Goal: Complete application form

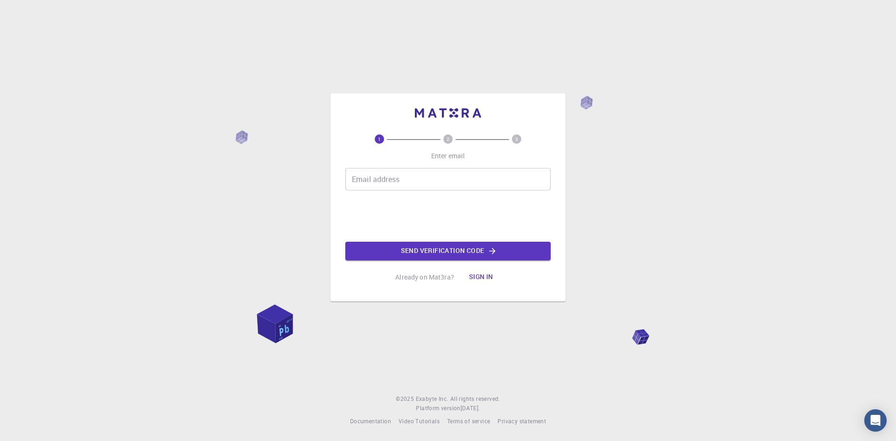
click at [411, 187] on input "Email address" at bounding box center [447, 179] width 205 height 22
type input "aristotelis187@gmail.com"
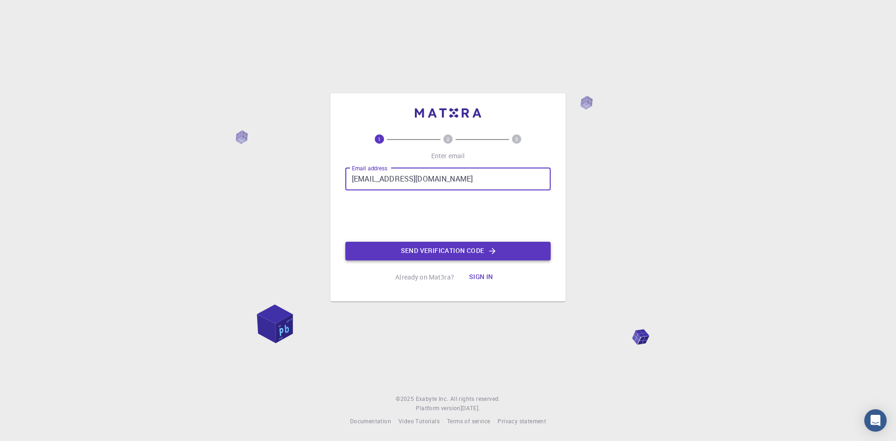
click at [409, 252] on button "Send verification code" at bounding box center [447, 251] width 205 height 19
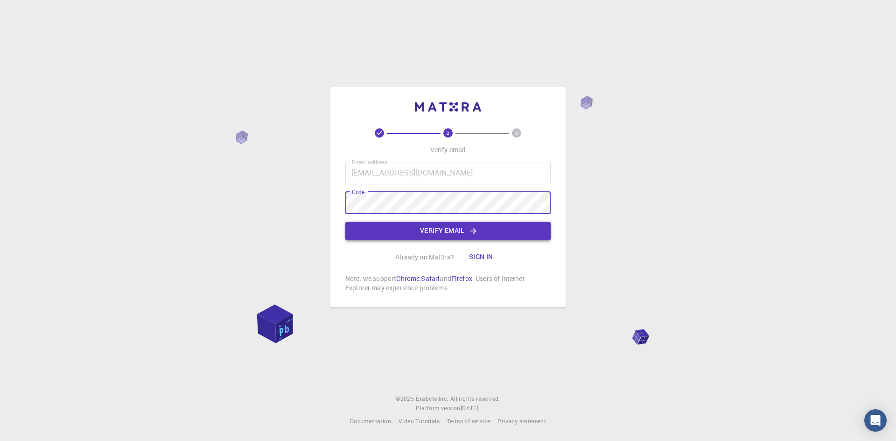
click at [434, 233] on button "Verify email" at bounding box center [447, 231] width 205 height 19
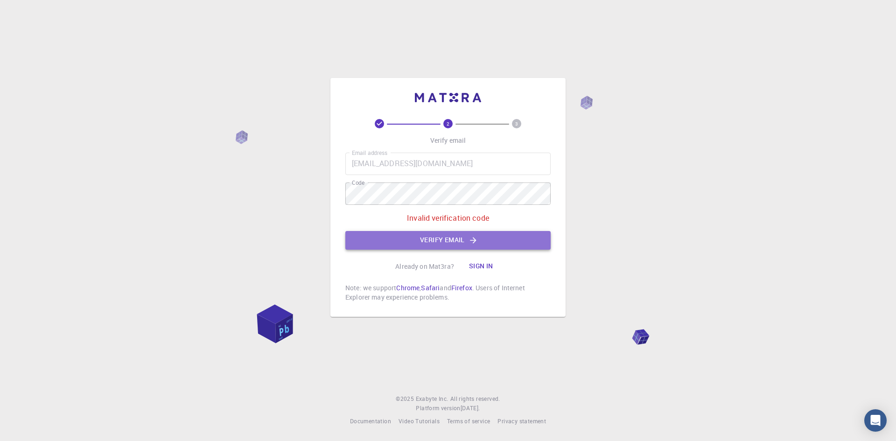
click at [446, 242] on button "Verify email" at bounding box center [447, 240] width 205 height 19
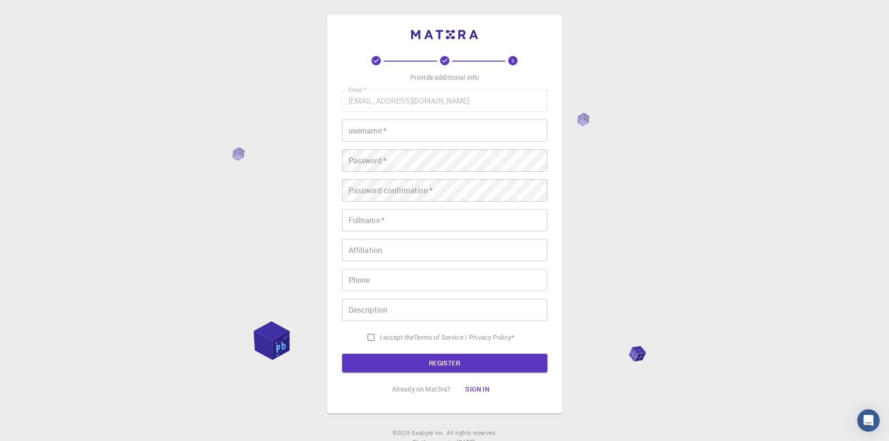
click at [392, 132] on input "username   *" at bounding box center [444, 130] width 205 height 22
type input "aristotel"
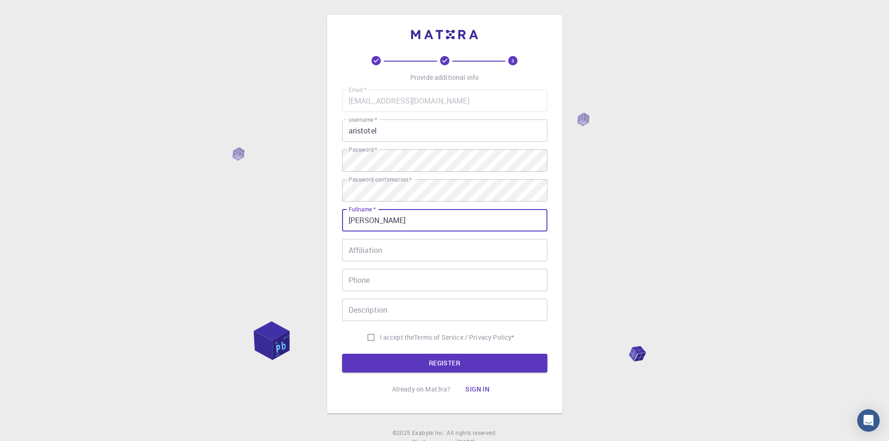
type input "[PERSON_NAME]"
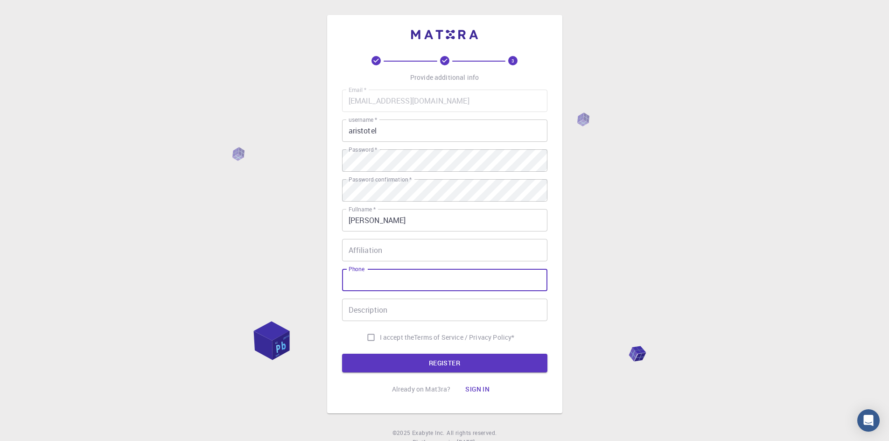
click at [376, 281] on input "Phone" at bounding box center [444, 280] width 205 height 22
click at [348, 276] on input "6943451173" at bounding box center [444, 280] width 205 height 22
type input "+306943451173"
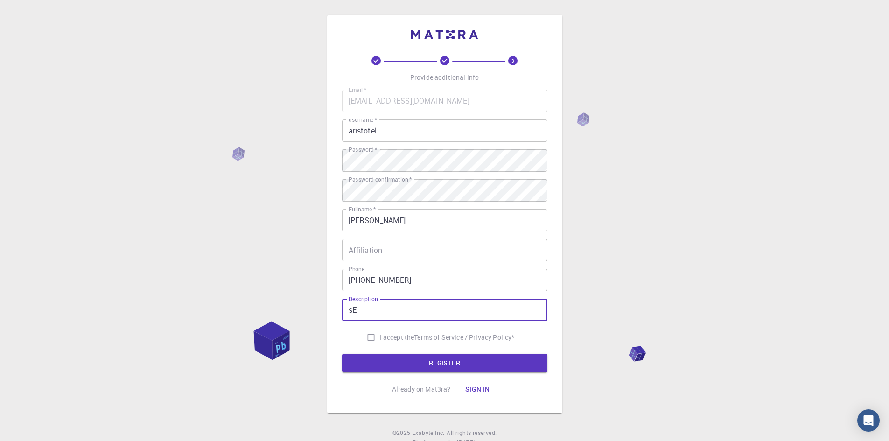
type input "s"
type input "Self Researcher For AGI and tester for future experiments"
click at [366, 340] on input "I accept the Terms of Service / Privacy Policy *" at bounding box center [371, 337] width 18 height 18
checkbox input "true"
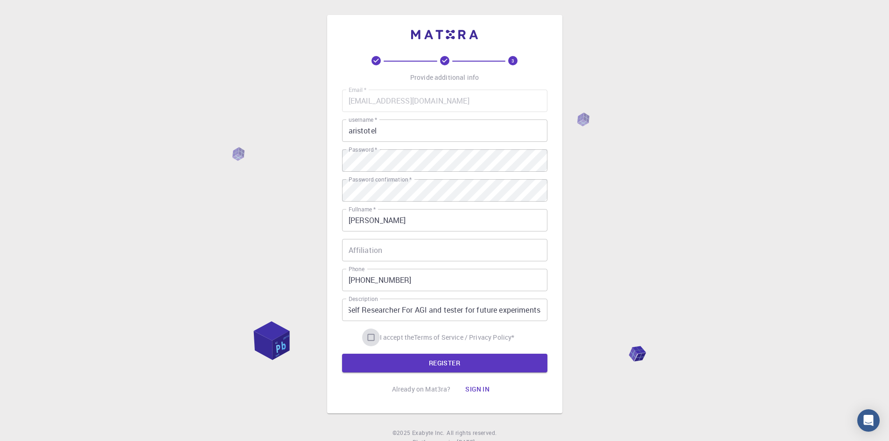
scroll to position [0, 0]
click at [469, 366] on button "REGISTER" at bounding box center [444, 363] width 205 height 19
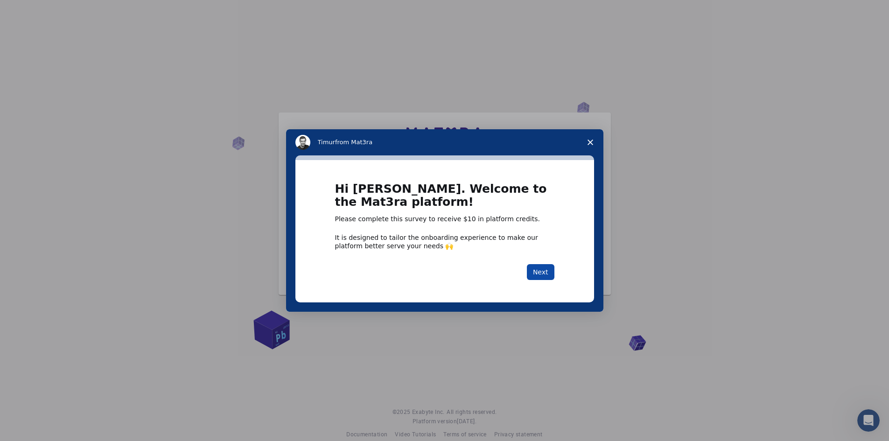
click at [543, 269] on button "Next" at bounding box center [541, 272] width 28 height 16
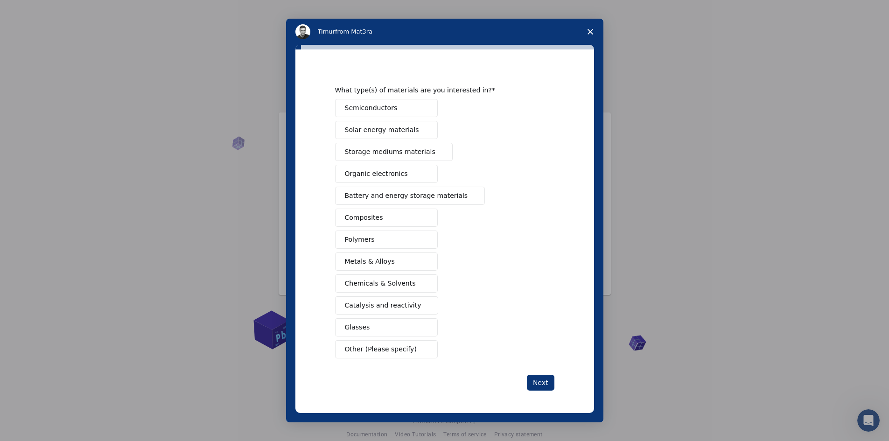
scroll to position [13, 0]
click at [387, 354] on span "Other (Please specify)" at bounding box center [381, 349] width 72 height 10
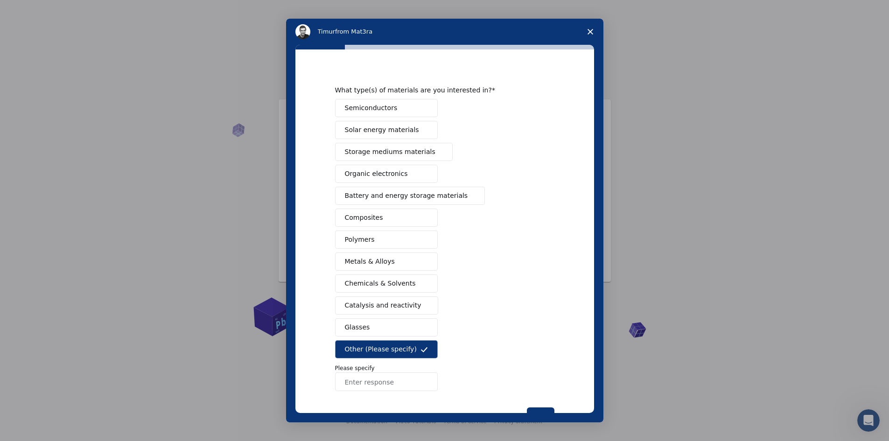
scroll to position [42, 0]
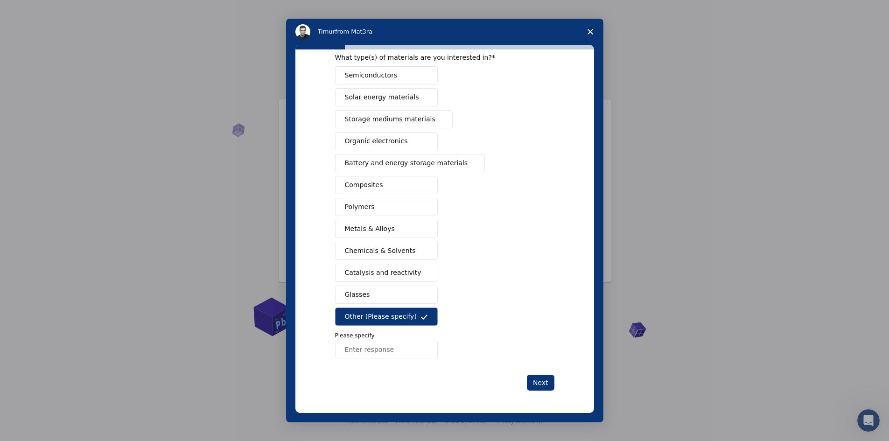
click at [381, 346] on input "Enter response" at bounding box center [386, 349] width 103 height 19
click at [403, 347] on input "AGI Researcher" at bounding box center [386, 349] width 103 height 19
type input "AGI Researcher Developer"
click at [541, 379] on button "Next" at bounding box center [541, 383] width 28 height 16
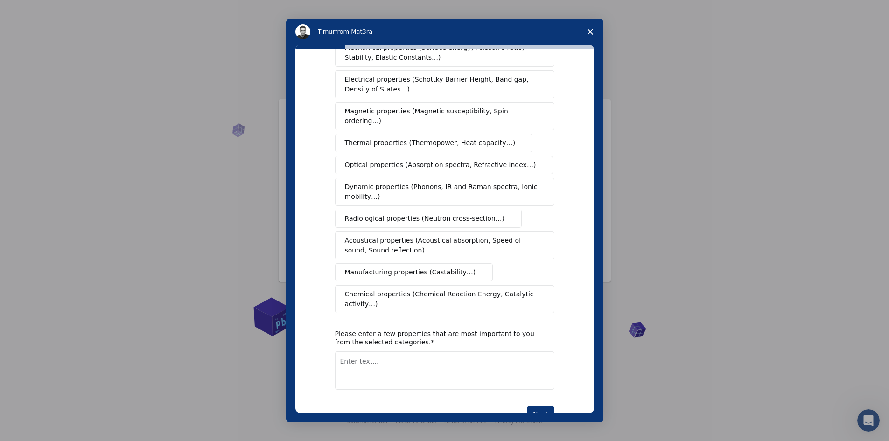
scroll to position [47, 0]
click at [466, 355] on textarea "Enter text..." at bounding box center [444, 370] width 219 height 38
click at [385, 351] on textarea "Enter text..." at bounding box center [444, 370] width 219 height 38
paste textarea "Project Alpha"
click at [404, 351] on textarea "Project Alpha" at bounding box center [444, 370] width 219 height 38
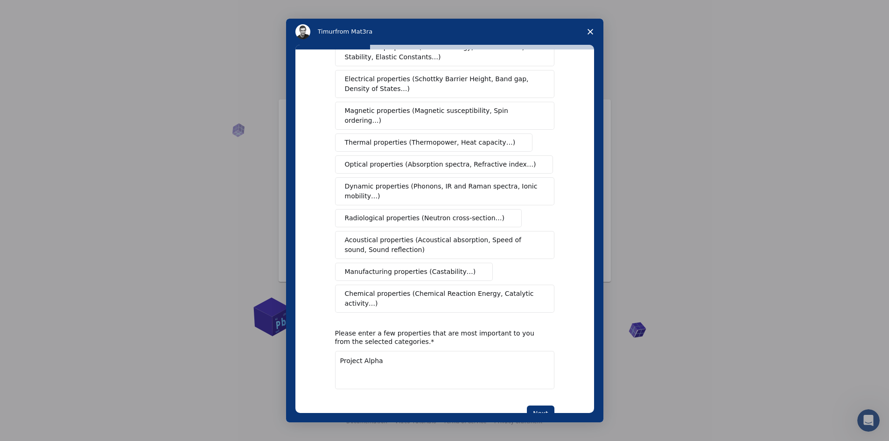
paste textarea "Evaluating self-learning hybrid Monte Carlo (SLHMC) workflows with NanoLabo + L…"
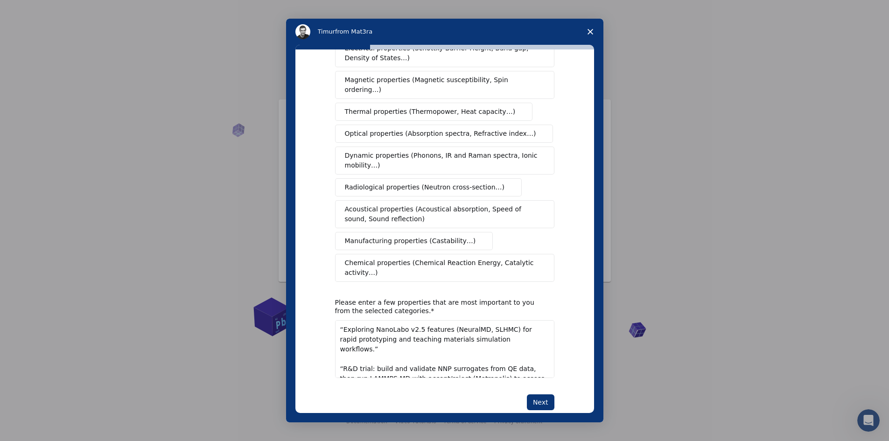
scroll to position [128, 0]
click at [527, 350] on textarea "Project Alpha Evaluating self-learning hybrid Monte Carlo (SLHMC) workflows wit…" at bounding box center [444, 349] width 219 height 58
type textarea "Project Alpha Evaluating self-learning hybrid Monte Carlo (SLHMC) workflows wit…"
click at [538, 394] on button "Next" at bounding box center [541, 402] width 28 height 16
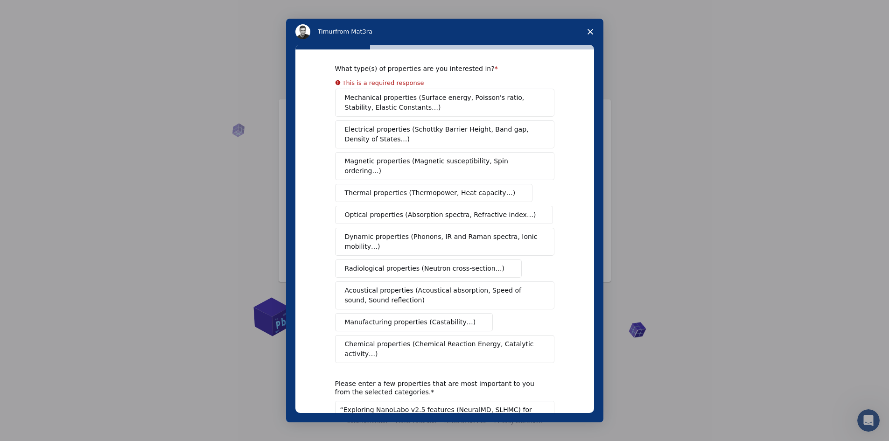
scroll to position [0, 0]
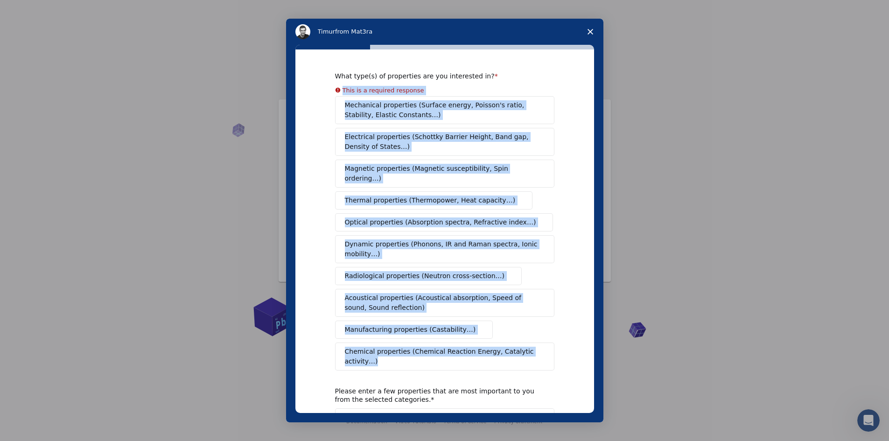
drag, startPoint x: 325, startPoint y: 95, endPoint x: 562, endPoint y: 350, distance: 348.2
click at [562, 350] on div "What type(s) of properties are you interested in? This is a required response M…" at bounding box center [444, 230] width 299 height 363
copy div "This is a required response Mechanical properties (Surface energy, Poisson's ra…"
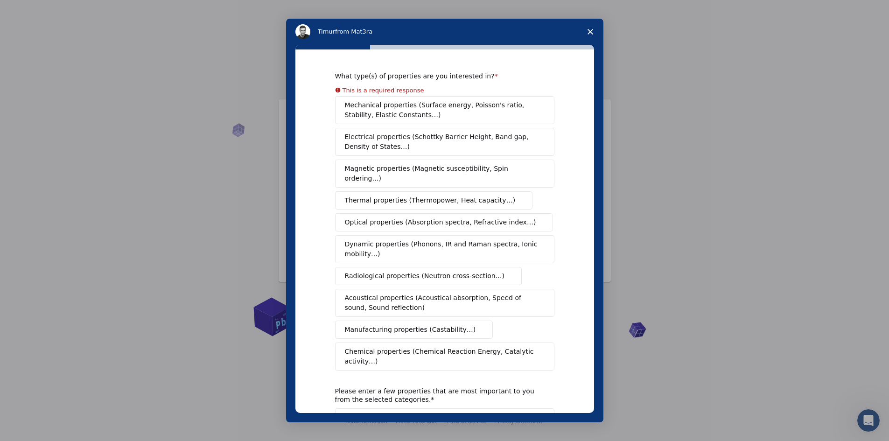
click at [545, 61] on div "What type(s) of properties are you interested in? This is a required response M…" at bounding box center [444, 230] width 299 height 363
click at [440, 239] on span "Dynamic properties (Phonons, IR and Raman spectra, Ionic mobility…)" at bounding box center [442, 249] width 194 height 20
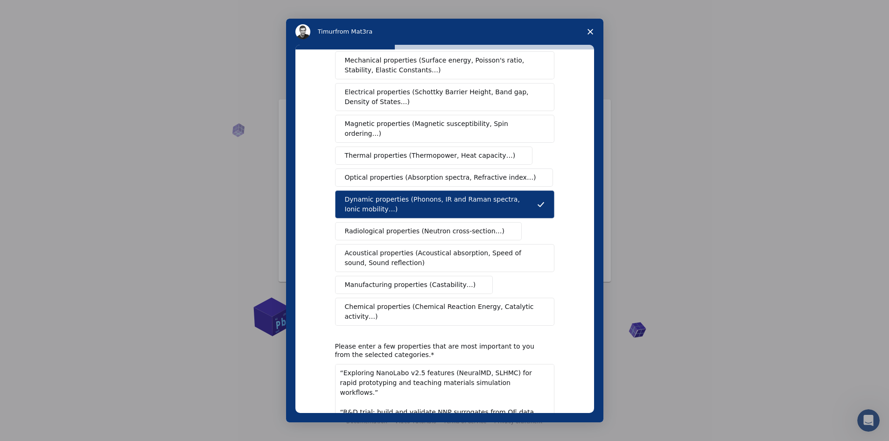
scroll to position [77, 0]
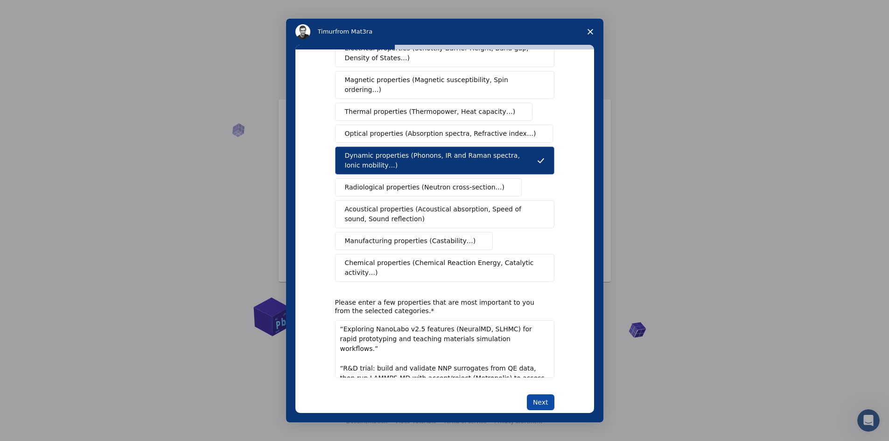
click at [541, 394] on button "Next" at bounding box center [541, 402] width 28 height 16
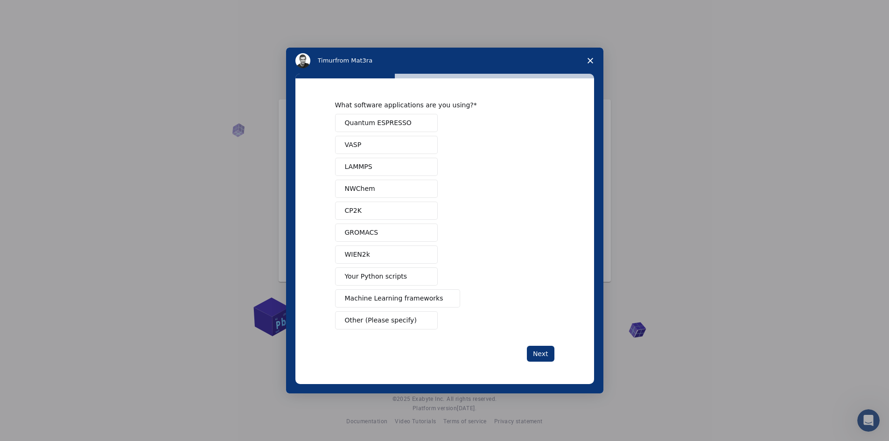
scroll to position [0, 0]
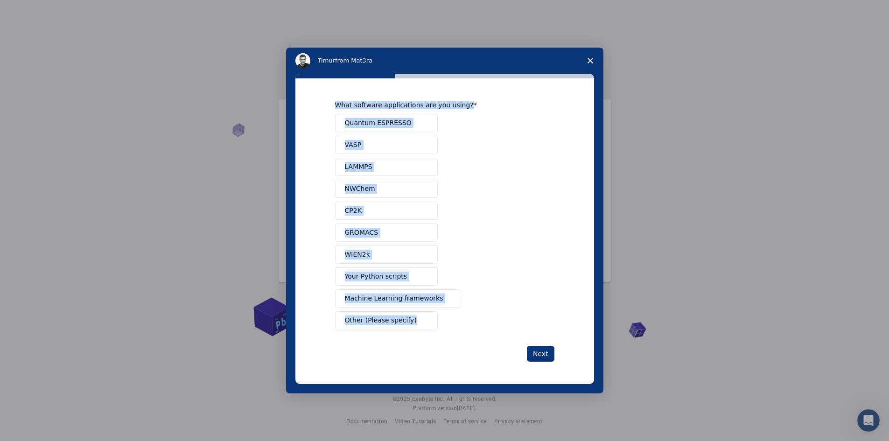
drag, startPoint x: 324, startPoint y: 104, endPoint x: 453, endPoint y: 324, distance: 254.4
click at [453, 324] on div "What software applications are you using? Quantum ESPRESSO VASP LAMMPS NWChem C…" at bounding box center [444, 231] width 299 height 306
copy div "What software applications are you using? Quantum ESPRESSO VASP LAMMPS NWChem C…"
click at [528, 227] on div "Quantum ESPRESSO VASP LAMMPS NWChem CP2K GROMACS WIEN2k Your Python scripts Mac…" at bounding box center [444, 222] width 219 height 216
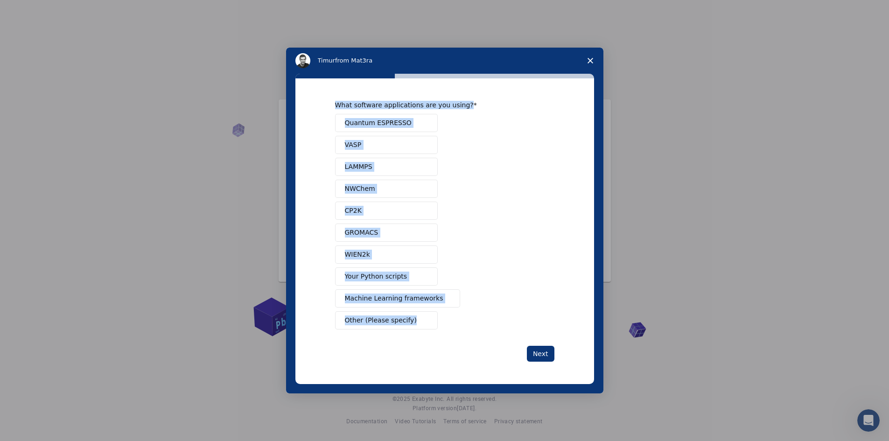
click at [510, 144] on div "Quantum ESPRESSO VASP LAMMPS NWChem CP2K GROMACS WIEN2k Your Python scripts Mac…" at bounding box center [444, 222] width 219 height 216
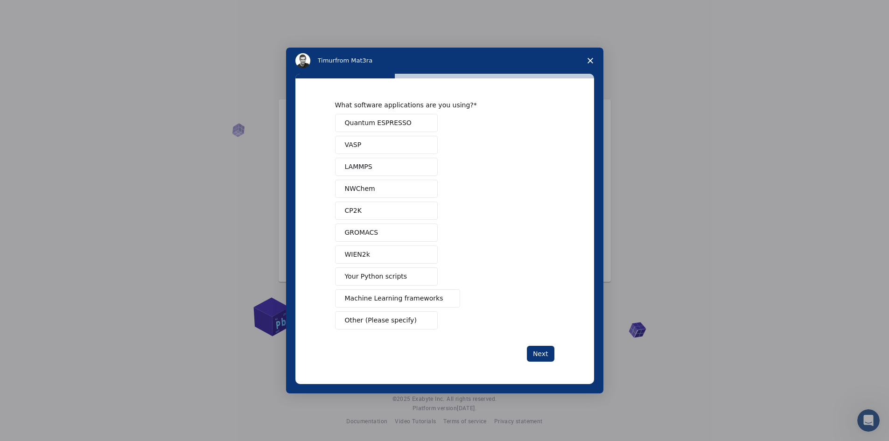
click at [369, 122] on span "Quantum ESPRESSO" at bounding box center [378, 123] width 67 height 10
click at [383, 166] on button "LAMMPS" at bounding box center [386, 167] width 103 height 18
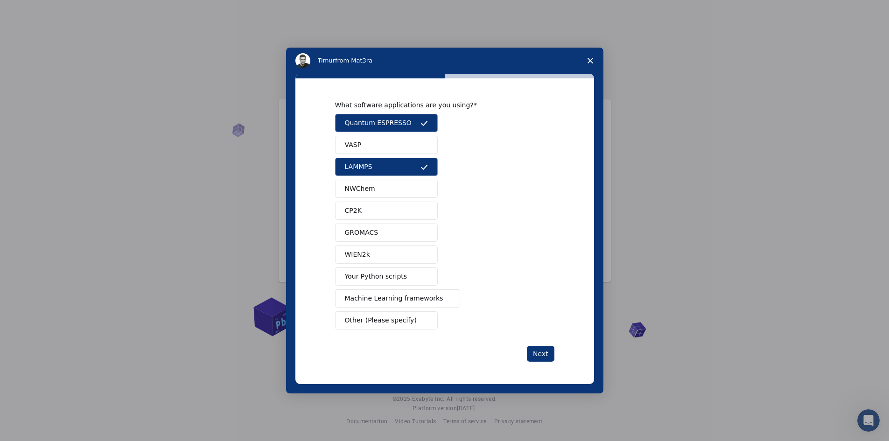
click at [377, 278] on span "Your Python scripts" at bounding box center [376, 277] width 63 height 10
click at [376, 299] on span "Machine Learning frameworks" at bounding box center [394, 298] width 98 height 10
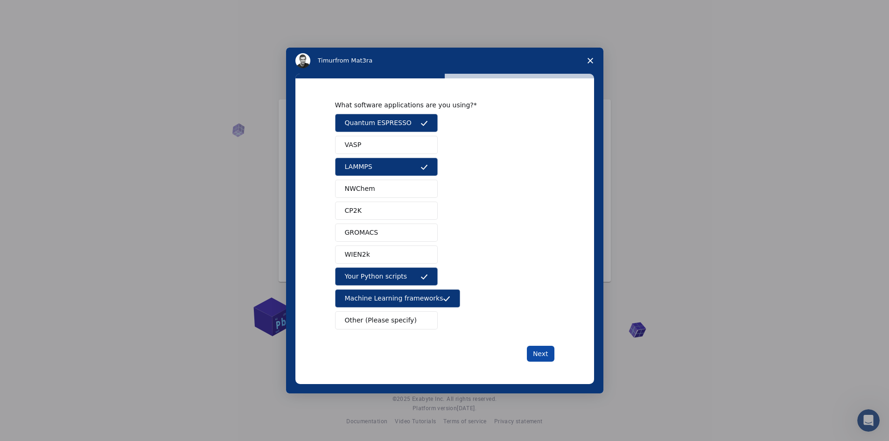
click at [539, 352] on button "Next" at bounding box center [541, 354] width 28 height 16
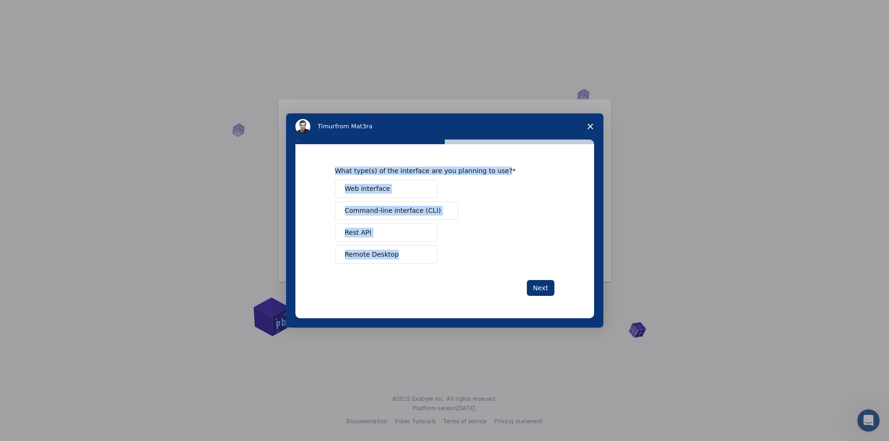
drag, startPoint x: 336, startPoint y: 169, endPoint x: 446, endPoint y: 257, distance: 140.7
click at [446, 257] on div "What type(s) of the interface are you planning to use? Web interface Command-li…" at bounding box center [444, 215] width 219 height 97
copy div "What type(s) of the interface are you planning to use? Web interface Command-li…"
click at [523, 212] on div "Web interface Command-line interface (CLI) Rest API Remote Desktop" at bounding box center [444, 222] width 219 height 84
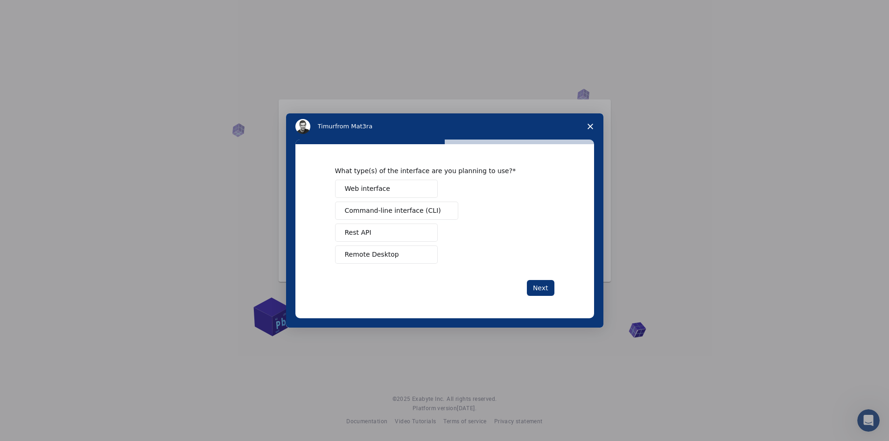
click at [373, 184] on span "Web interface" at bounding box center [367, 189] width 45 height 10
click at [379, 207] on span "Command-line interface (CLI)" at bounding box center [393, 211] width 96 height 10
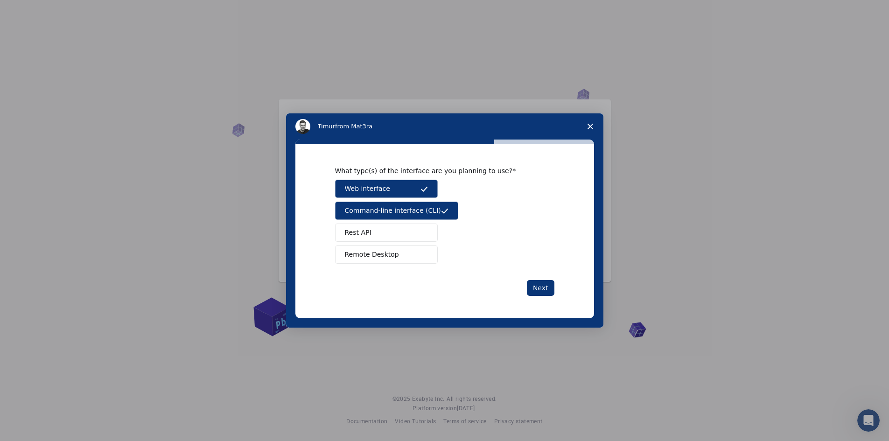
click at [372, 231] on button "Rest API" at bounding box center [386, 232] width 103 height 18
click at [545, 287] on button "Next" at bounding box center [541, 288] width 28 height 16
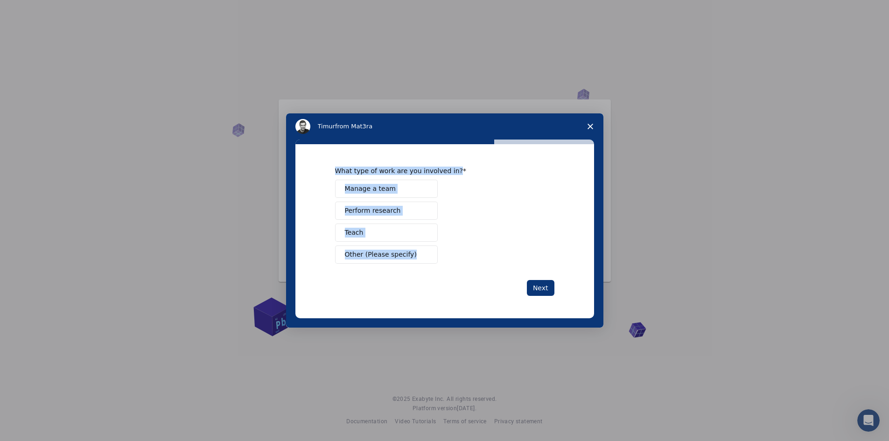
drag, startPoint x: 338, startPoint y: 170, endPoint x: 455, endPoint y: 264, distance: 150.0
click at [455, 264] on div "What type of work are you involved in? Manage a team Perform research Teach Oth…" at bounding box center [444, 231] width 299 height 174
copy div "What type of work are you involved in? Manage a team Perform research Teach Oth…"
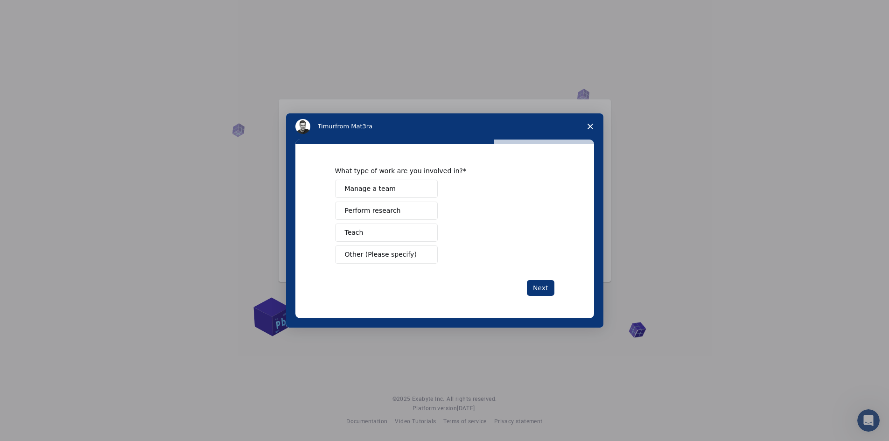
click at [423, 275] on div "What type of work are you involved in? Manage a team Perform research Teach Oth…" at bounding box center [444, 231] width 219 height 129
click at [411, 259] on button "Other (Please specify)" at bounding box center [386, 254] width 103 height 18
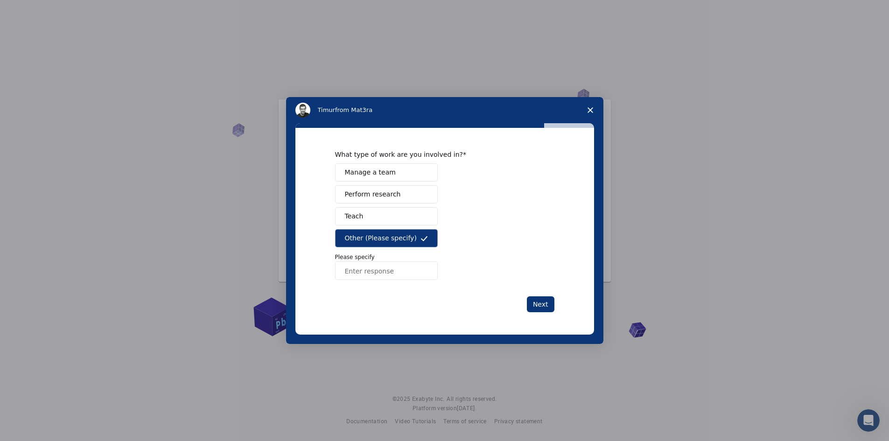
click at [384, 276] on input "Enter response" at bounding box center [386, 270] width 103 height 19
paste input "Independent researcher / developer"
type input "Independent researcher / developer"
click at [547, 305] on button "Next" at bounding box center [541, 304] width 28 height 16
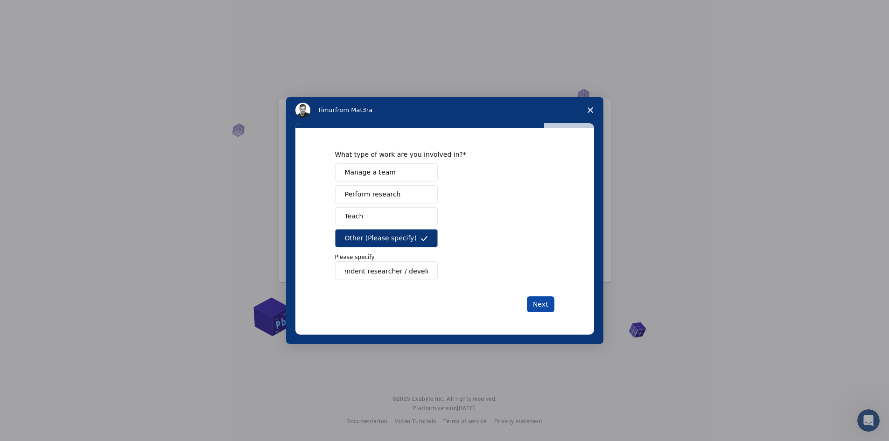
scroll to position [0, 0]
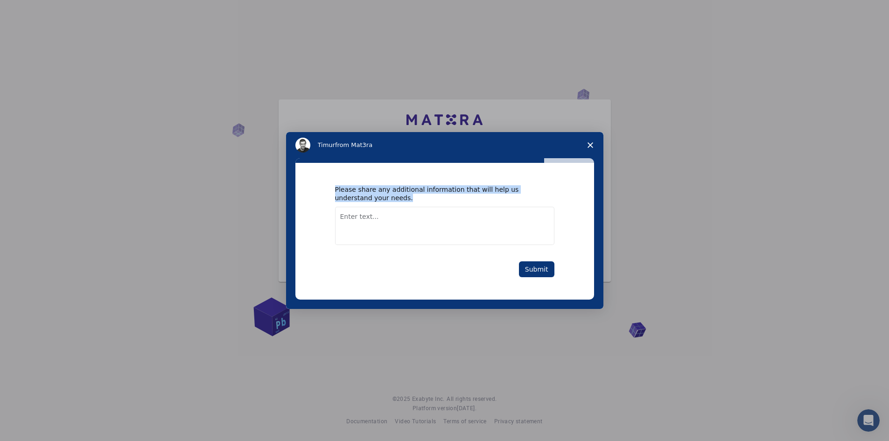
drag, startPoint x: 332, startPoint y: 189, endPoint x: 460, endPoint y: 199, distance: 129.2
click at [460, 199] on div "Please share any additional information that will help us understand your needs…" at bounding box center [444, 231] width 299 height 137
copy div "Please share any additional information that will help us understand your needs."
click at [374, 218] on textarea "Enter text..." at bounding box center [444, 226] width 219 height 38
paste textarea "As an independent researcher, I am evaluating SLHMC workflows with QE/LAMMPS an…"
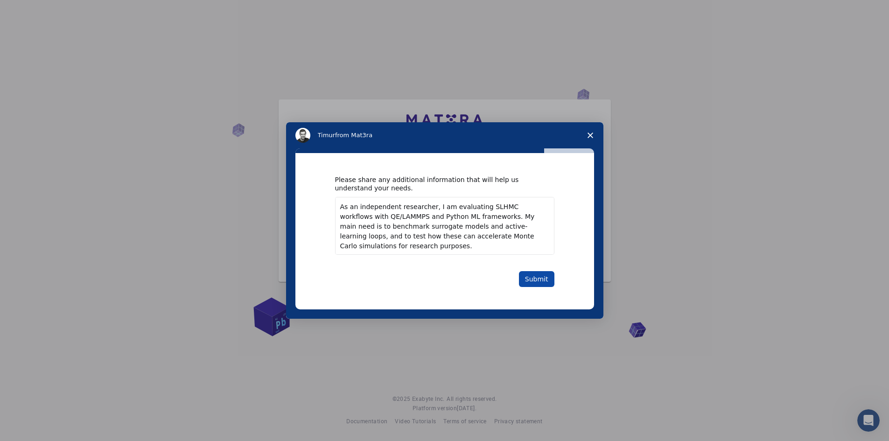
type textarea "As an independent researcher, I am evaluating SLHMC workflows with QE/LAMMPS an…"
click at [534, 277] on button "Submit" at bounding box center [536, 279] width 35 height 16
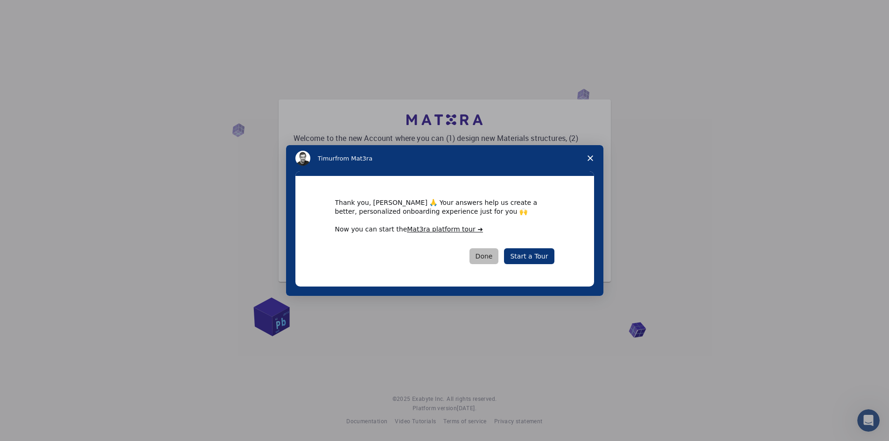
click at [494, 257] on button "Done" at bounding box center [483, 256] width 29 height 16
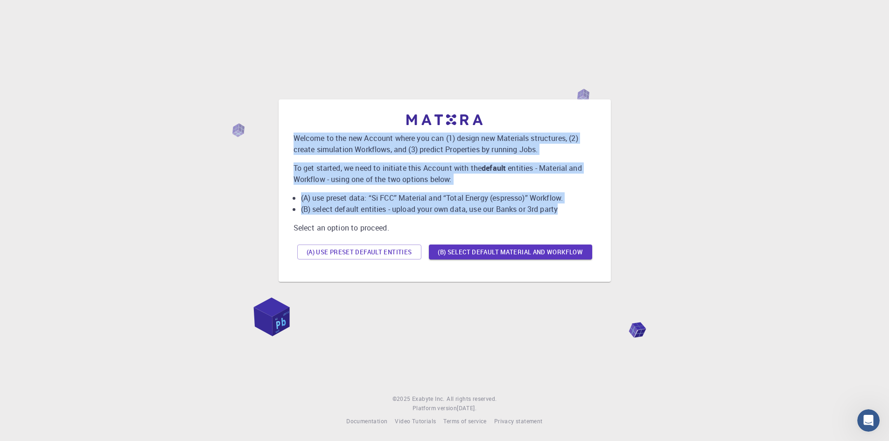
drag, startPoint x: 293, startPoint y: 138, endPoint x: 560, endPoint y: 217, distance: 278.4
click at [560, 217] on div "Welcome to the new Account where you can (1) design new Materials structures, (…" at bounding box center [444, 188] width 302 height 149
copy div "Welcome to the new Account where you can (1) design new Materials structures, (…"
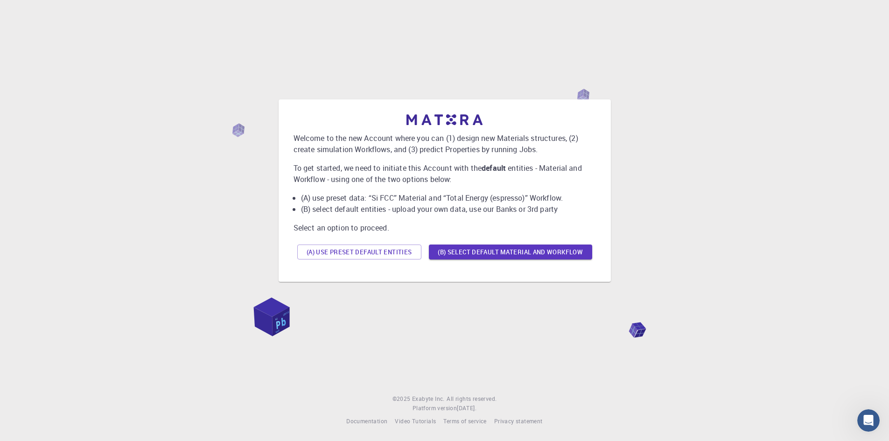
click at [460, 235] on div "Welcome to the new Account where you can (1) design new Materials structures, (…" at bounding box center [444, 188] width 302 height 149
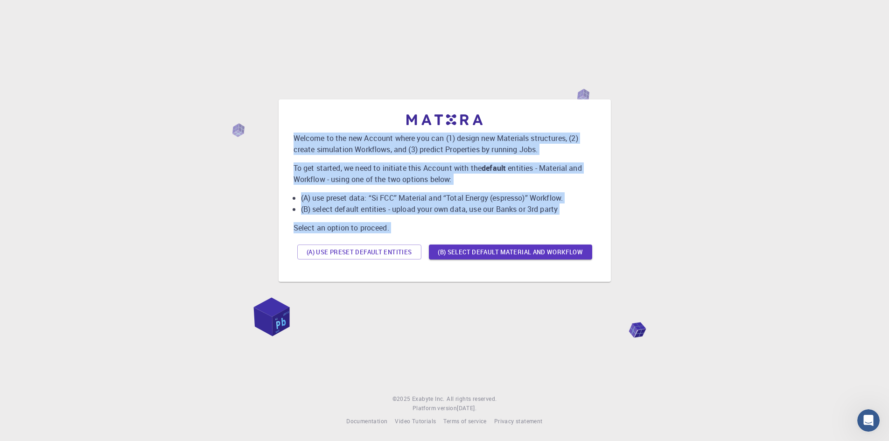
drag, startPoint x: 293, startPoint y: 136, endPoint x: 602, endPoint y: 274, distance: 338.3
click at [602, 272] on div "Welcome to the new Account where you can (1) design new Materials structures, (…" at bounding box center [444, 190] width 317 height 167
copy div "Welcome to the new Account where you can (1) design new Materials structures, (…"
drag, startPoint x: 428, startPoint y: 277, endPoint x: 408, endPoint y: 273, distance: 19.9
click at [427, 277] on div "Welcome to the new Account where you can (1) design new Materials structures, (…" at bounding box center [444, 190] width 332 height 182
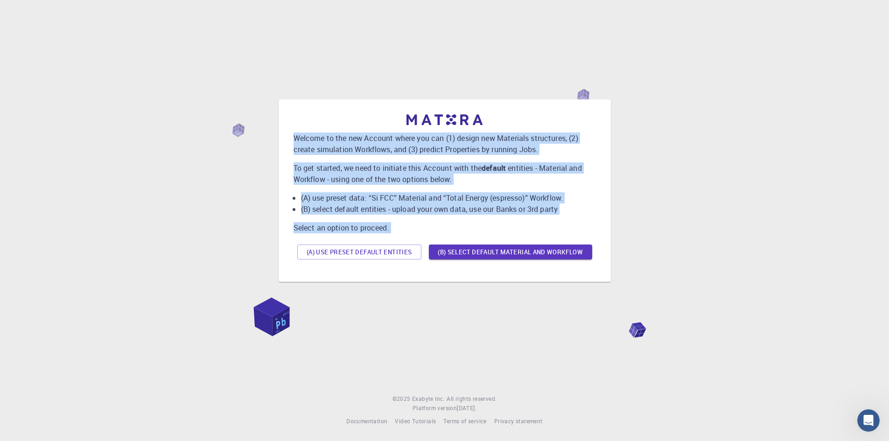
click at [453, 278] on div "Welcome to the new Account where you can (1) design new Materials structures, (…" at bounding box center [444, 190] width 332 height 182
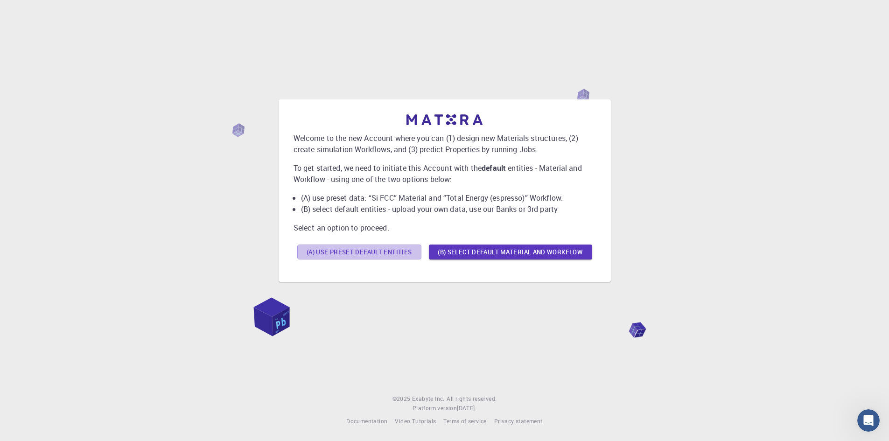
click at [346, 256] on button "(A) Use preset default entities" at bounding box center [359, 251] width 124 height 15
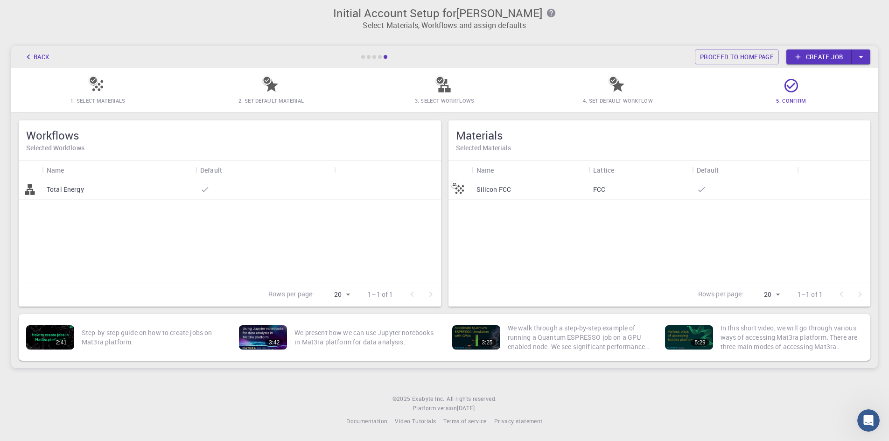
scroll to position [5, 0]
click at [867, 424] on icon "Open Intercom Messenger" at bounding box center [866, 418] width 15 height 15
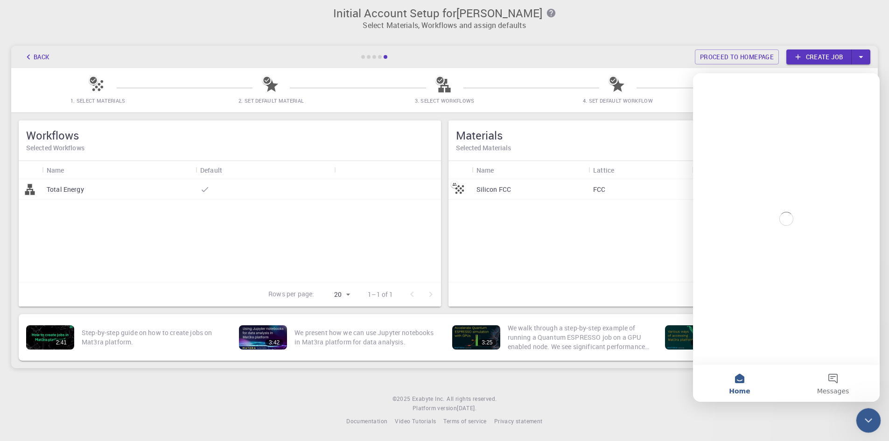
scroll to position [0, 0]
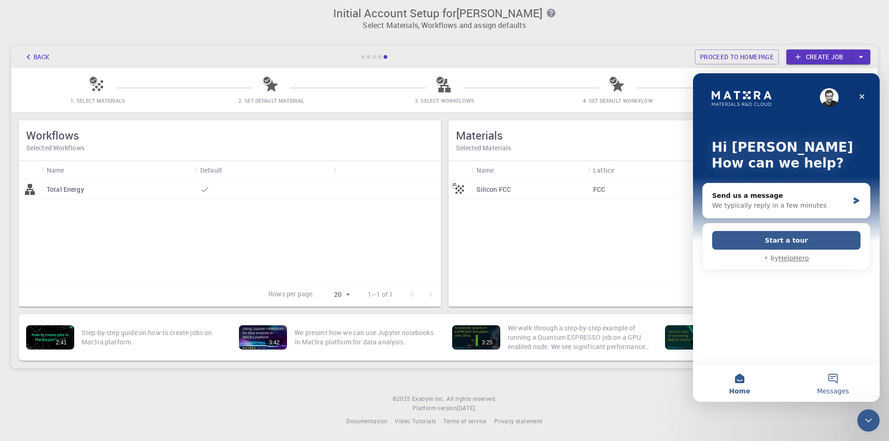
click at [833, 375] on button "Messages" at bounding box center [832, 382] width 93 height 37
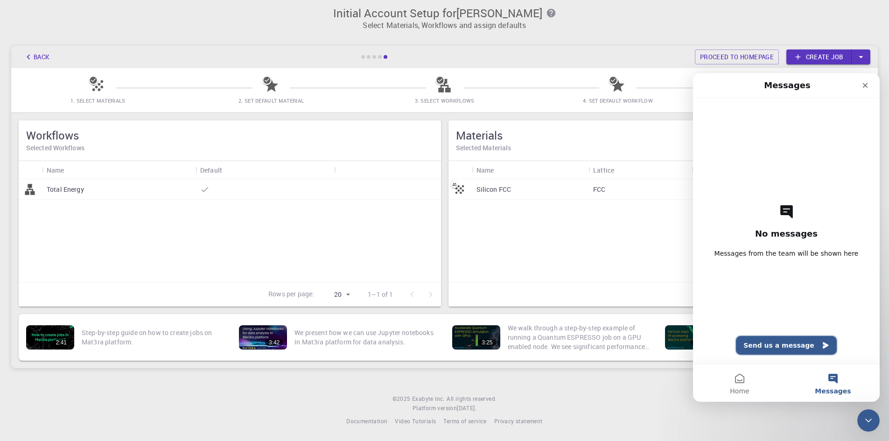
click at [788, 345] on button "Send us a message" at bounding box center [786, 345] width 101 height 19
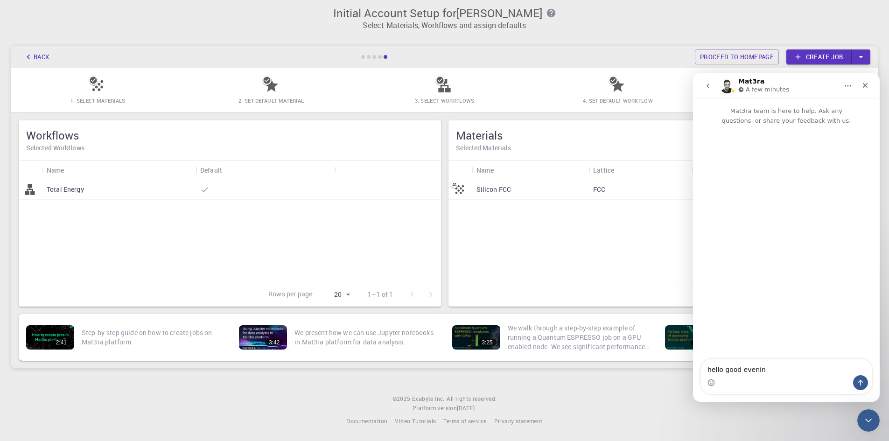
type textarea "hello good evening"
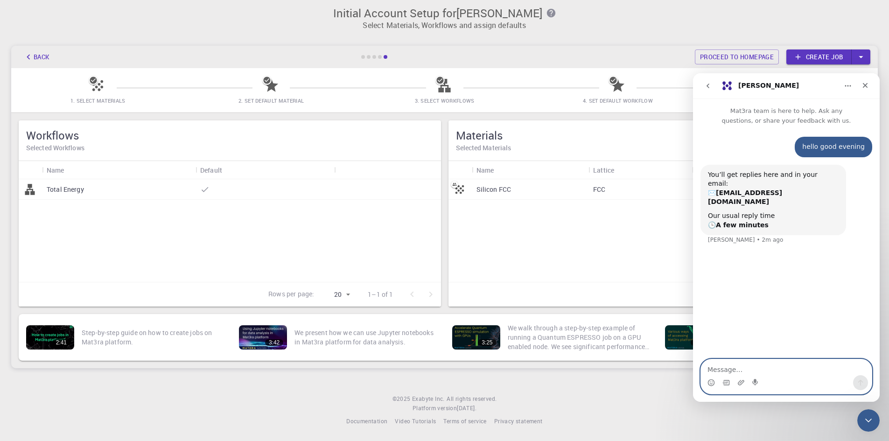
click at [757, 364] on textarea "Message…" at bounding box center [786, 367] width 171 height 16
paste textarea "“I am an independent researcher interested in testing self-learning Monte Carlo…"
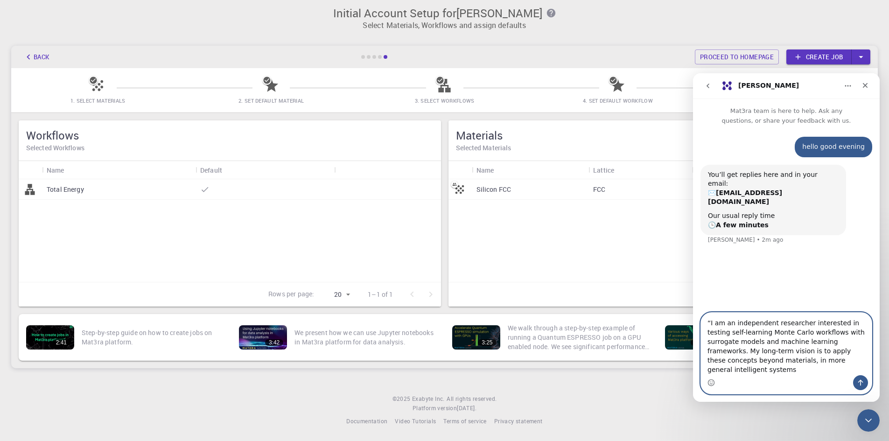
click at [709, 331] on textarea "“I am an independent researcher interested in testing self-learning Monte Carlo…" at bounding box center [786, 344] width 171 height 63
type textarea "I am an independent researcher interested in testing self-learning Monte Carlo …"
click at [861, 382] on icon "Send a message…" at bounding box center [859, 382] width 7 height 7
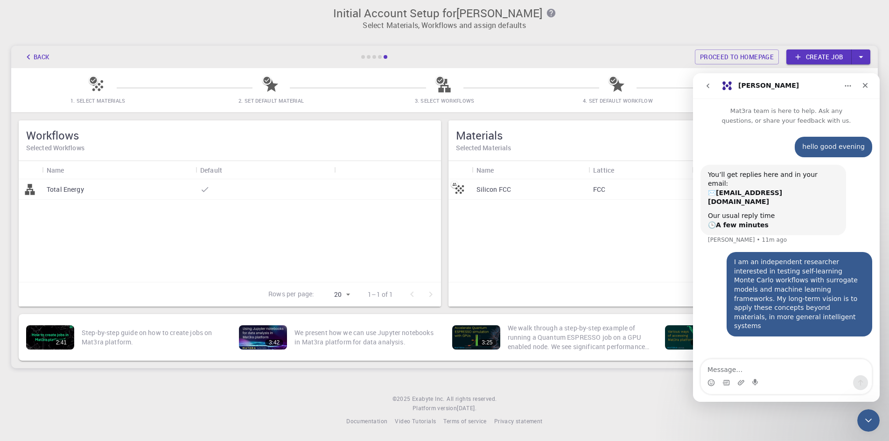
drag, startPoint x: 705, startPoint y: 84, endPoint x: 706, endPoint y: 90, distance: 5.2
click at [706, 87] on icon "go back" at bounding box center [707, 85] width 7 height 7
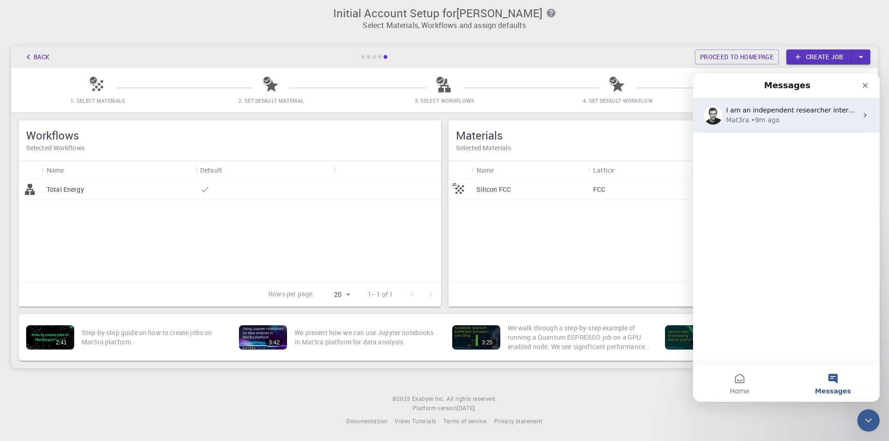
click at [775, 115] on div "Mat3ra • 9m ago" at bounding box center [792, 120] width 132 height 10
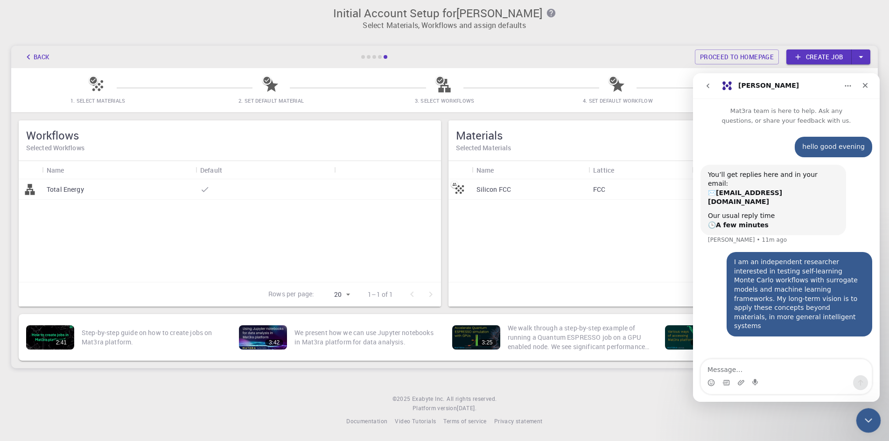
click at [866, 419] on icon "Close Intercom Messenger" at bounding box center [866, 418] width 11 height 11
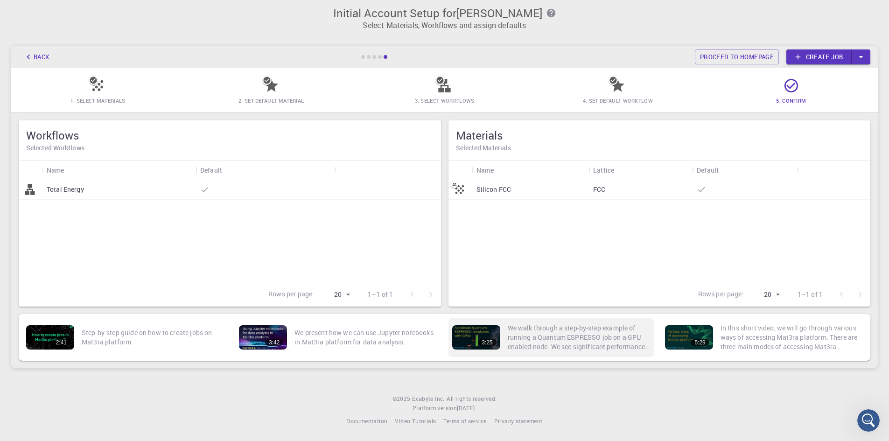
click at [486, 334] on div "3:25" at bounding box center [476, 337] width 48 height 24
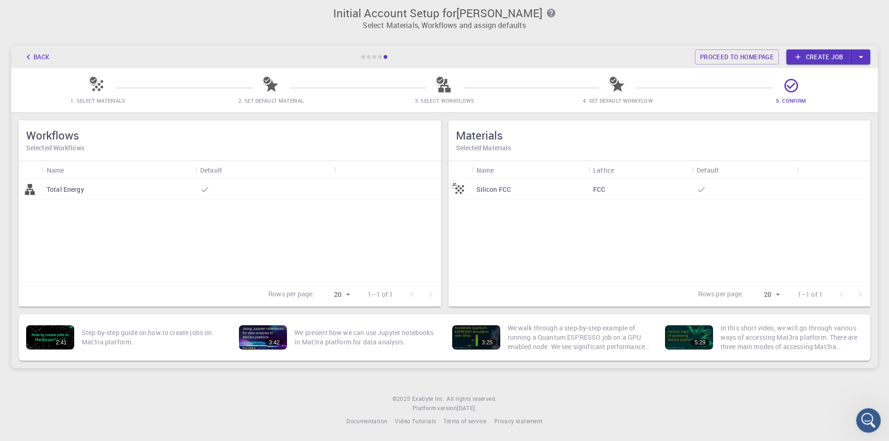
click at [870, 417] on icon "Open Intercom Messenger" at bounding box center [866, 418] width 15 height 15
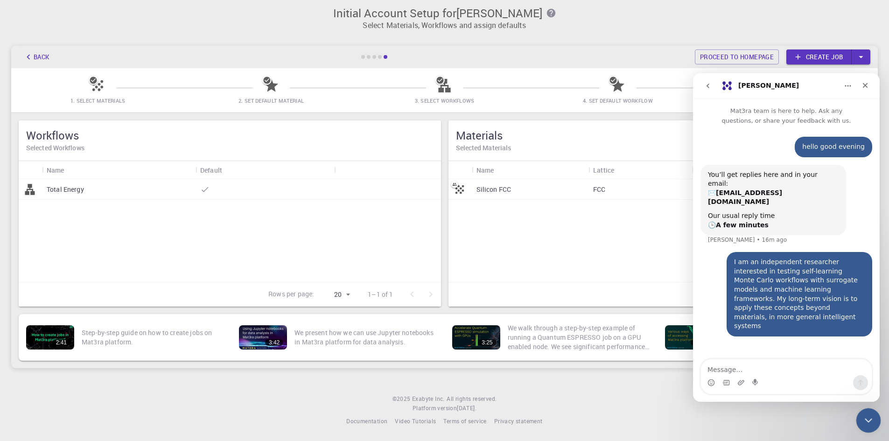
click at [868, 418] on icon "Close Intercom Messenger" at bounding box center [866, 418] width 11 height 11
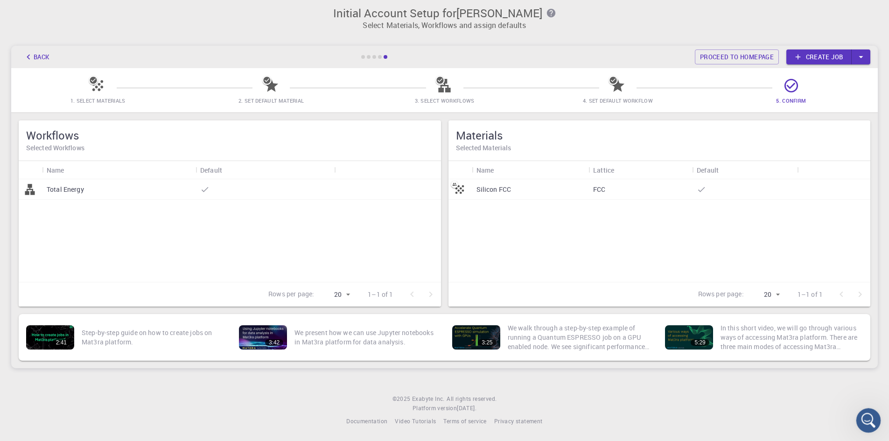
click at [864, 421] on icon "Open Intercom Messenger" at bounding box center [866, 418] width 15 height 15
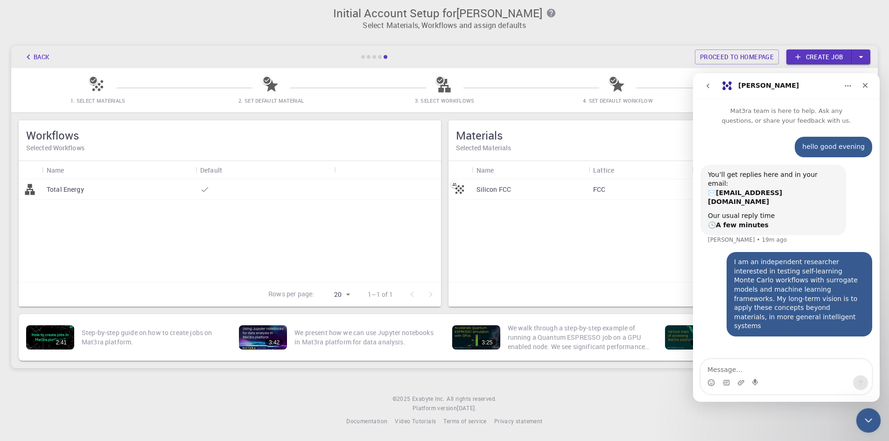
click at [868, 422] on icon "Close Intercom Messenger" at bounding box center [866, 418] width 11 height 11
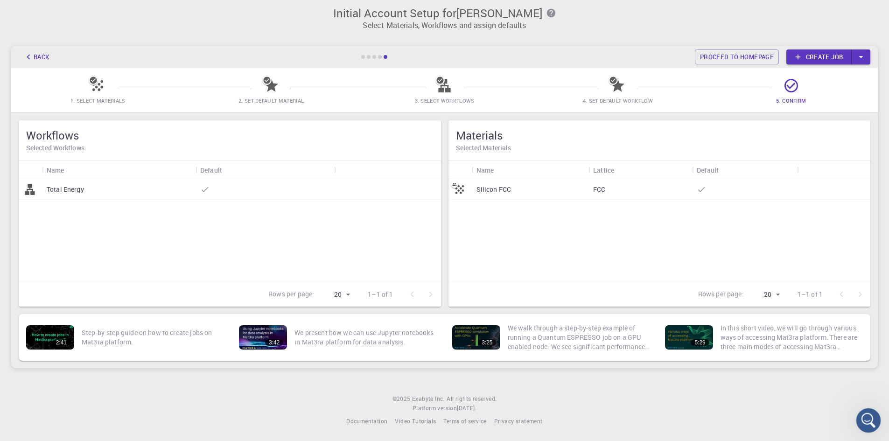
click at [868, 418] on icon "Open Intercom Messenger" at bounding box center [866, 418] width 15 height 15
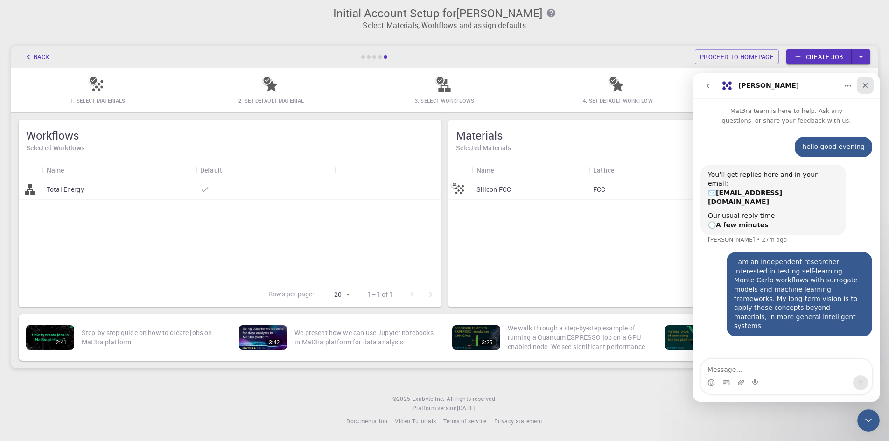
drag, startPoint x: 864, startPoint y: 86, endPoint x: 1546, endPoint y: 174, distance: 687.1
click at [864, 86] on icon "Close" at bounding box center [865, 85] width 5 height 5
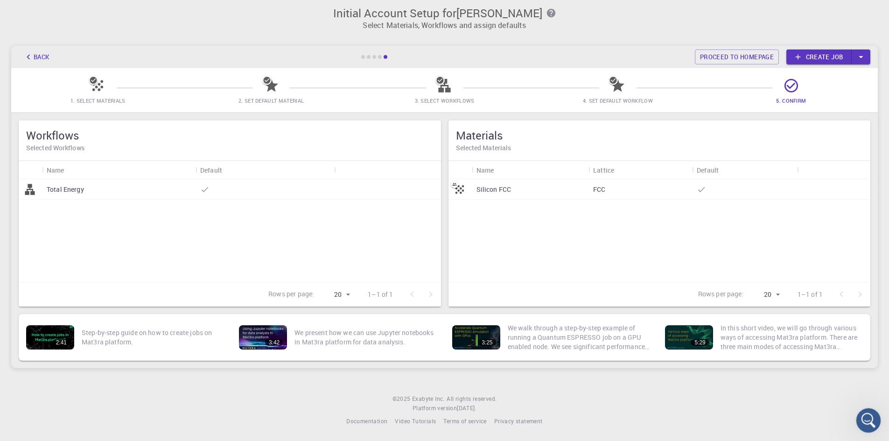
click at [874, 417] on icon "Open Intercom Messenger" at bounding box center [866, 418] width 15 height 15
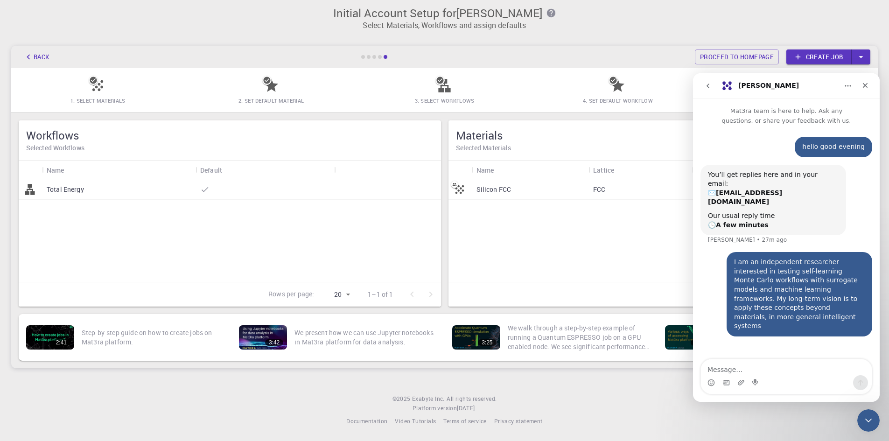
click at [706, 86] on icon "go back" at bounding box center [707, 85] width 7 height 7
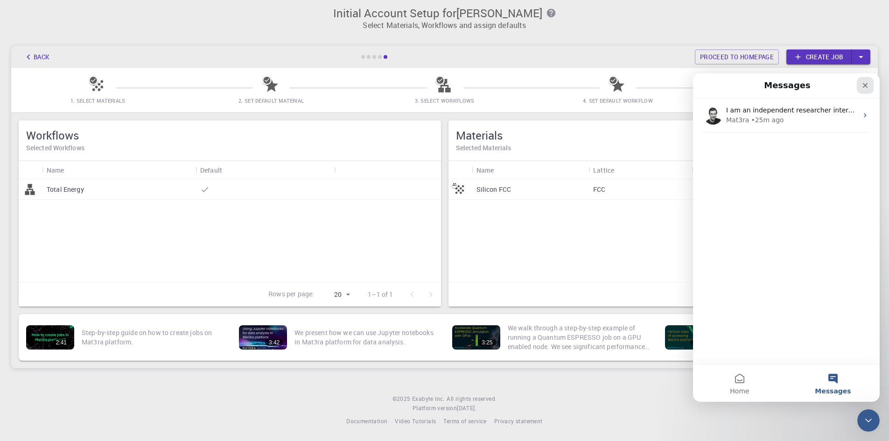
click at [866, 86] on icon "Close" at bounding box center [864, 85] width 7 height 7
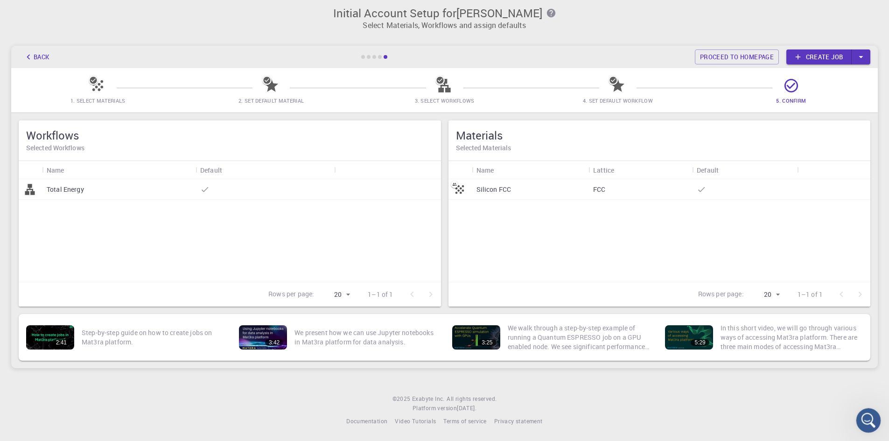
click at [864, 416] on icon "Open Intercom Messenger" at bounding box center [866, 418] width 15 height 15
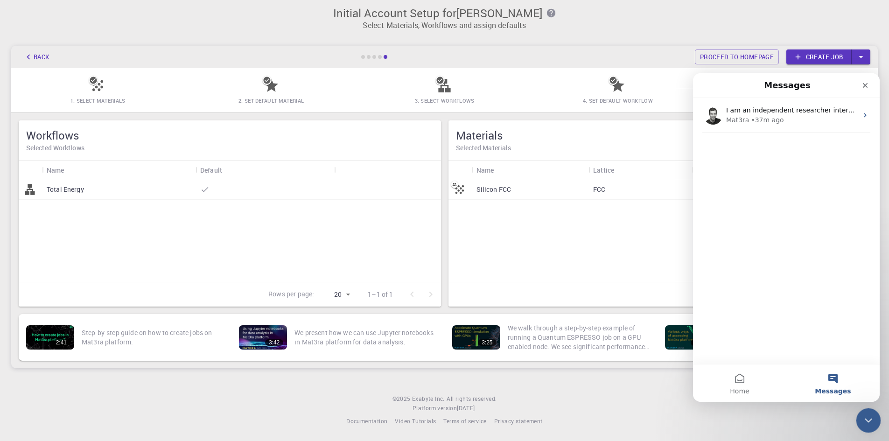
click at [871, 420] on icon "Close Intercom Messenger" at bounding box center [866, 418] width 11 height 11
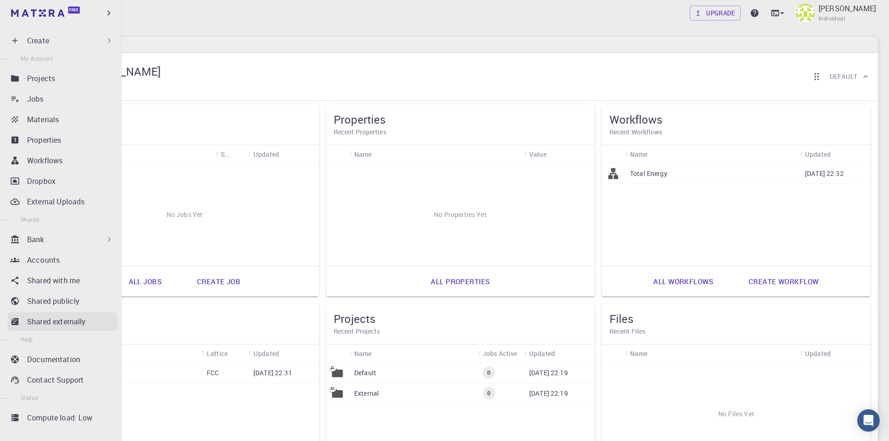
scroll to position [24, 0]
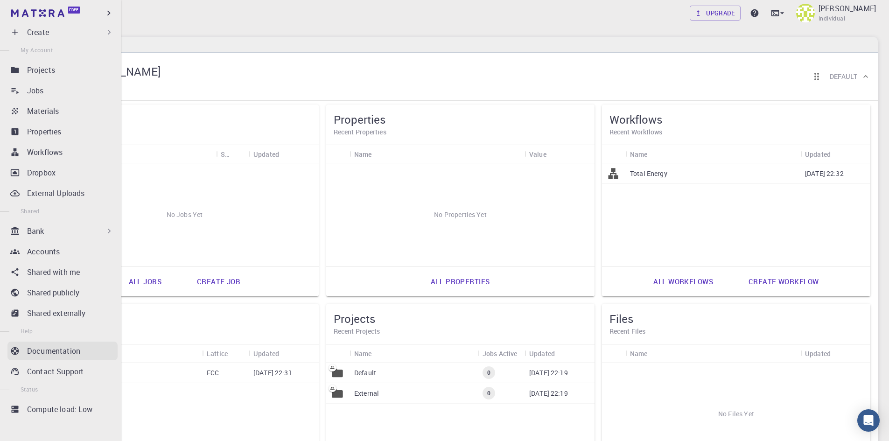
click at [66, 354] on p "Documentation" at bounding box center [53, 350] width 53 height 11
